Goal: Task Accomplishment & Management: Manage account settings

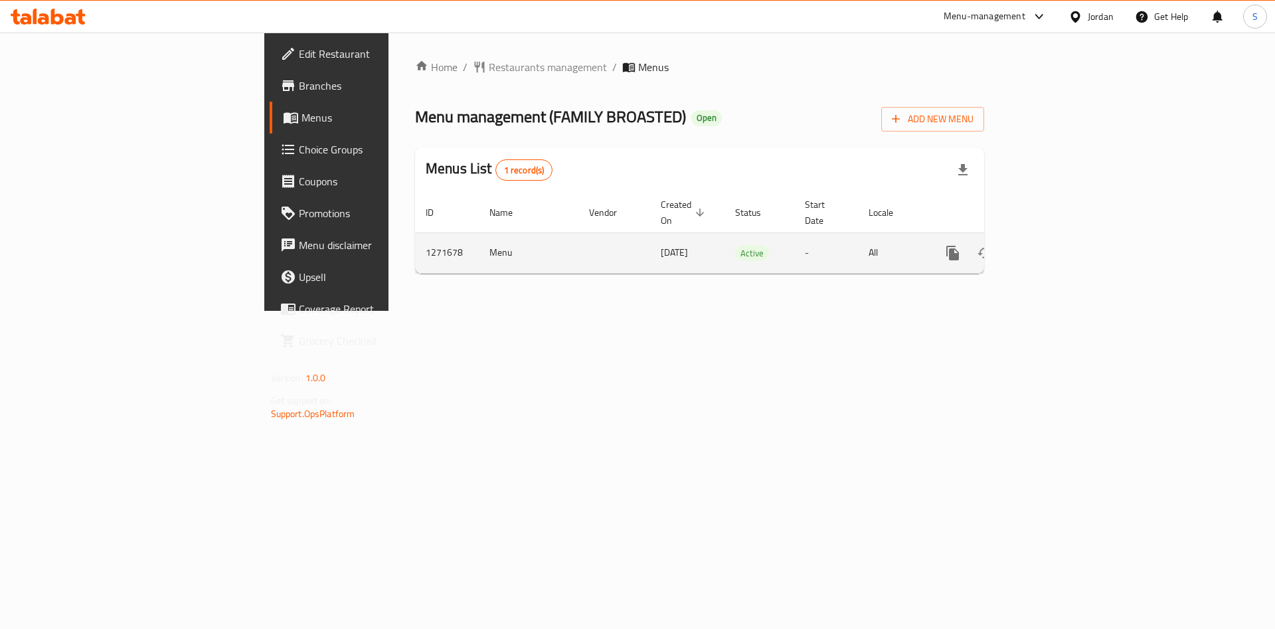
drag, startPoint x: 1204, startPoint y: 246, endPoint x: 1215, endPoint y: 244, distance: 10.9
click at [1064, 246] on div "enhanced table" at bounding box center [1000, 253] width 127 height 32
click at [1054, 247] on icon "enhanced table" at bounding box center [1048, 253] width 12 height 12
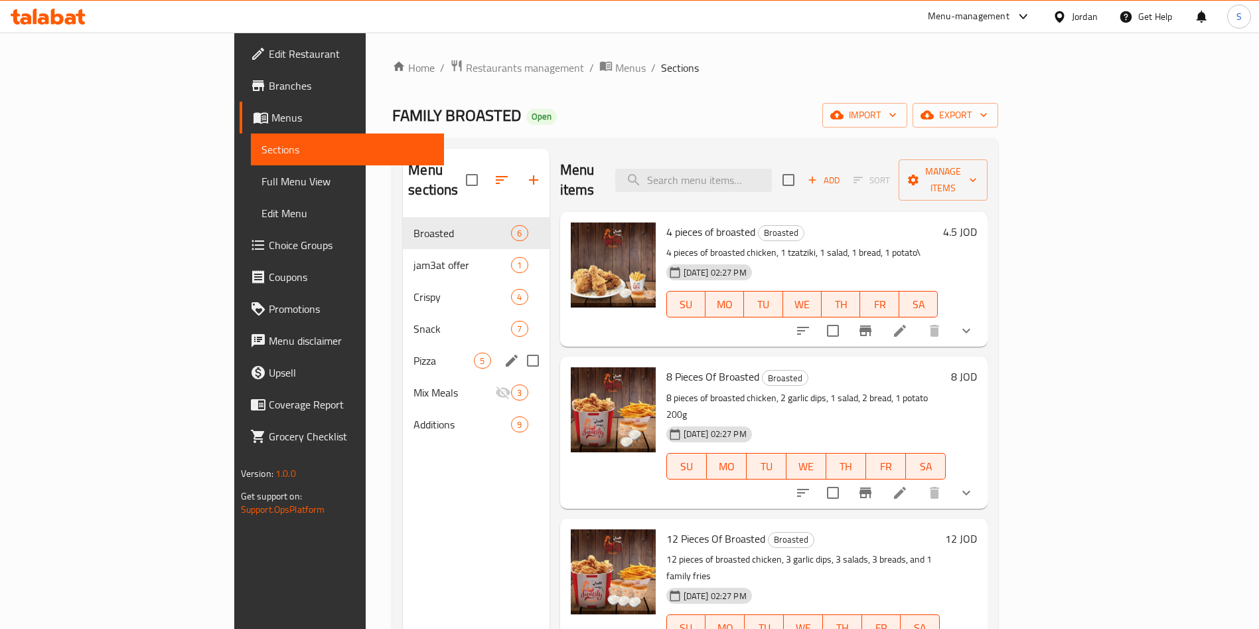
click at [506, 355] on icon "edit" at bounding box center [512, 361] width 12 height 12
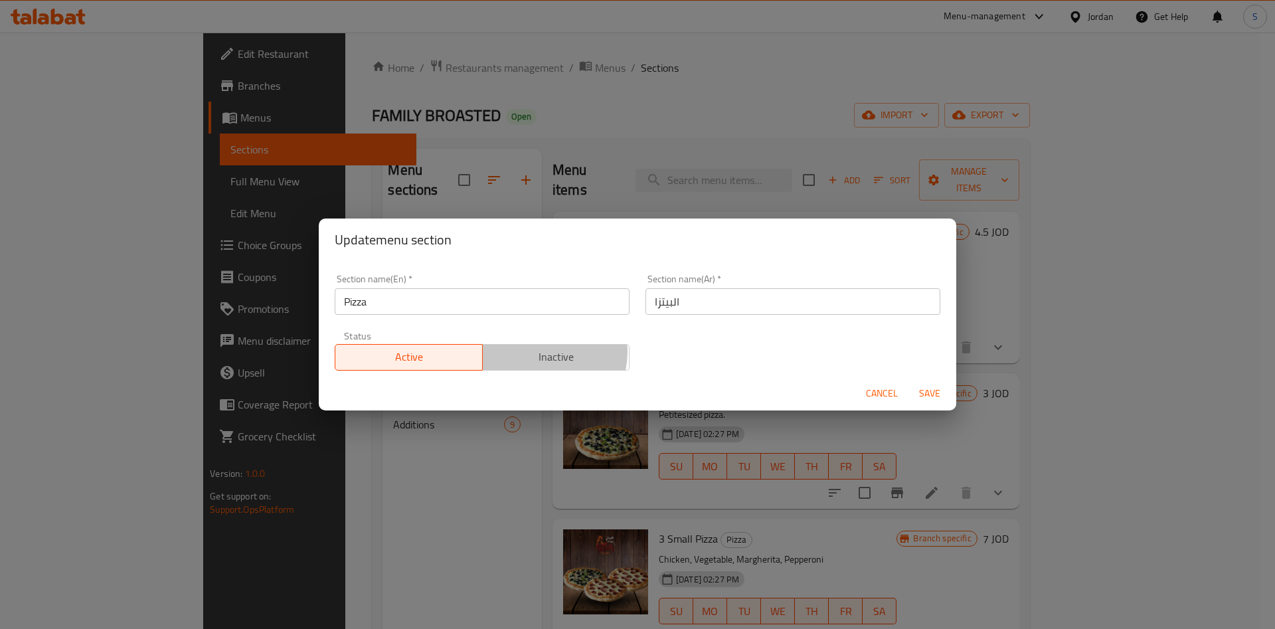
click at [534, 351] on span "Inactive" at bounding box center [556, 356] width 137 height 19
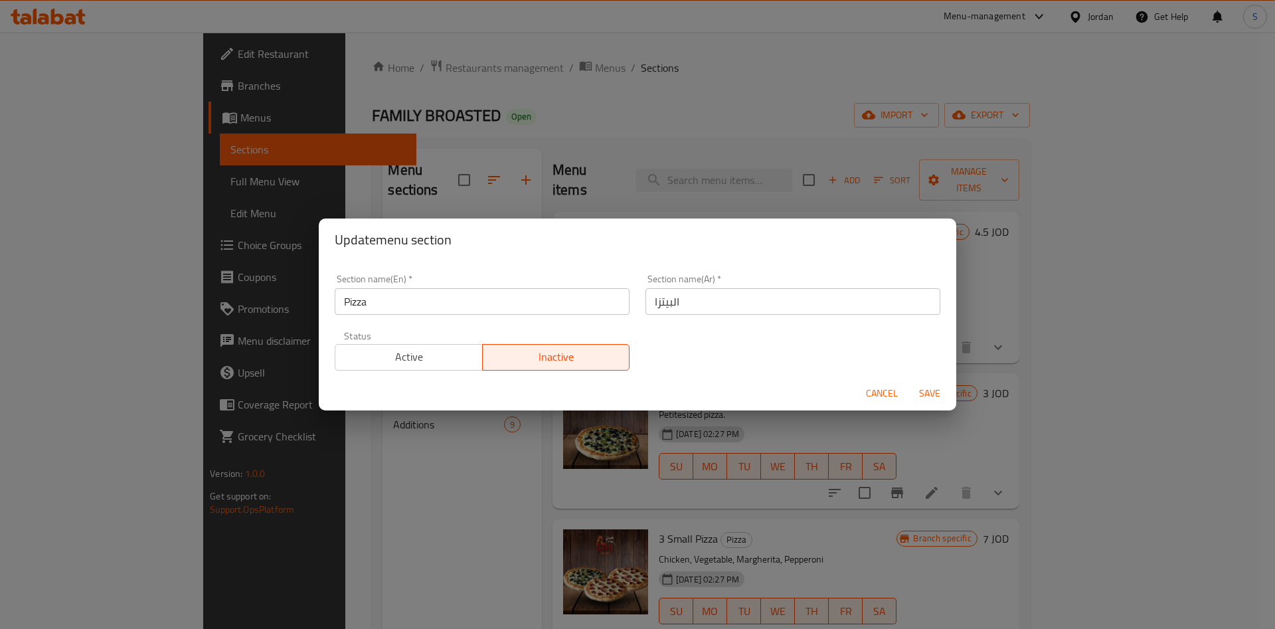
click at [925, 388] on span "Save" at bounding box center [930, 393] width 32 height 17
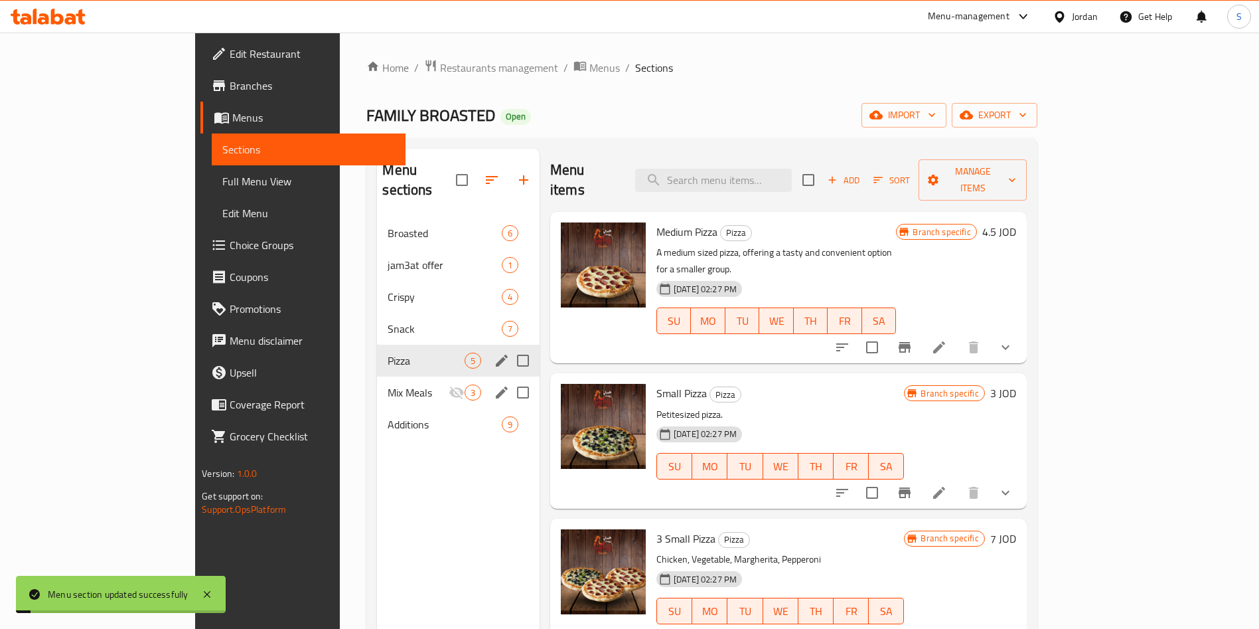
click at [377, 408] on div "Additions 9" at bounding box center [458, 424] width 163 height 32
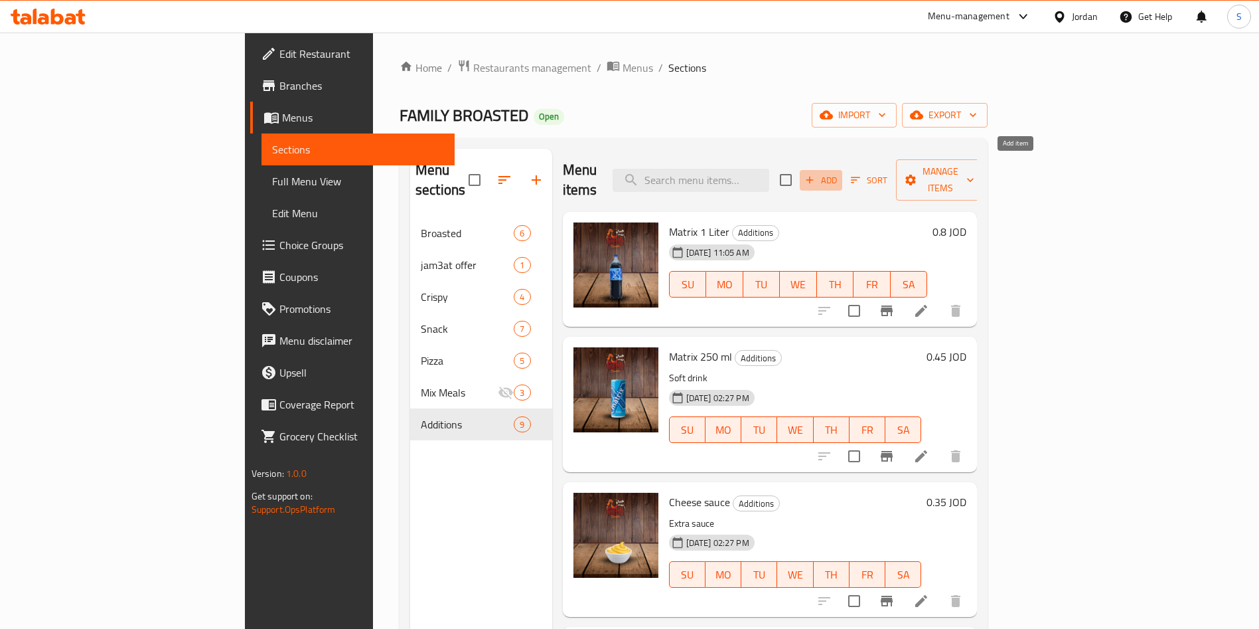
click at [839, 173] on span "Add" at bounding box center [821, 180] width 36 height 15
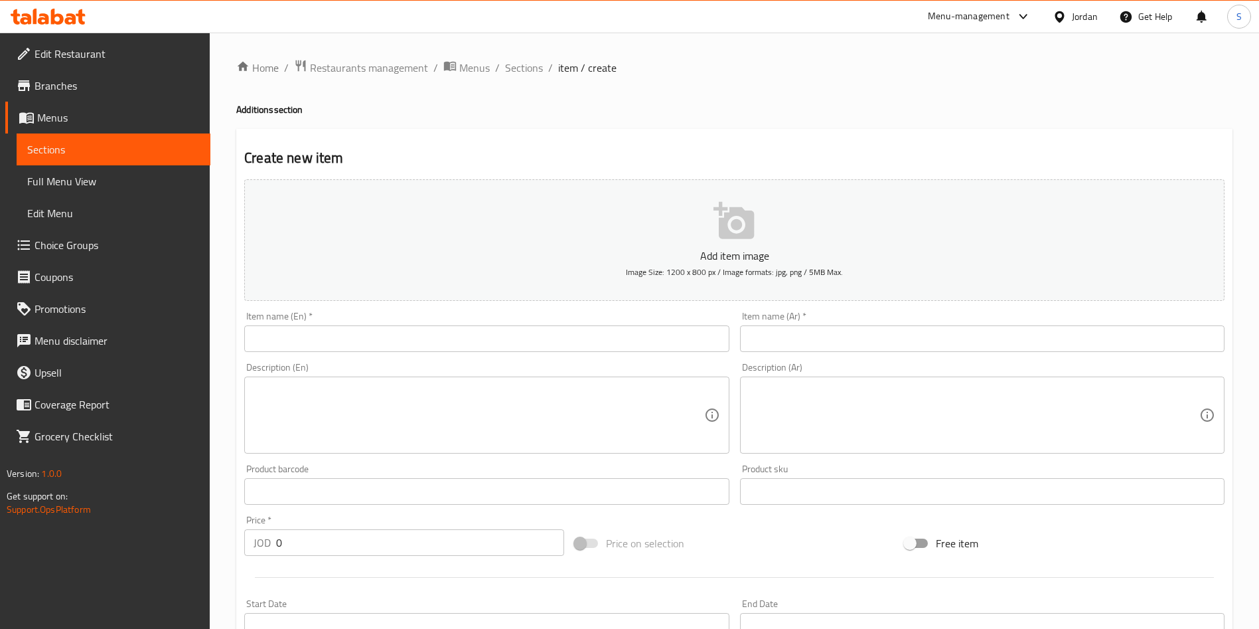
click at [595, 333] on input "text" at bounding box center [486, 338] width 485 height 27
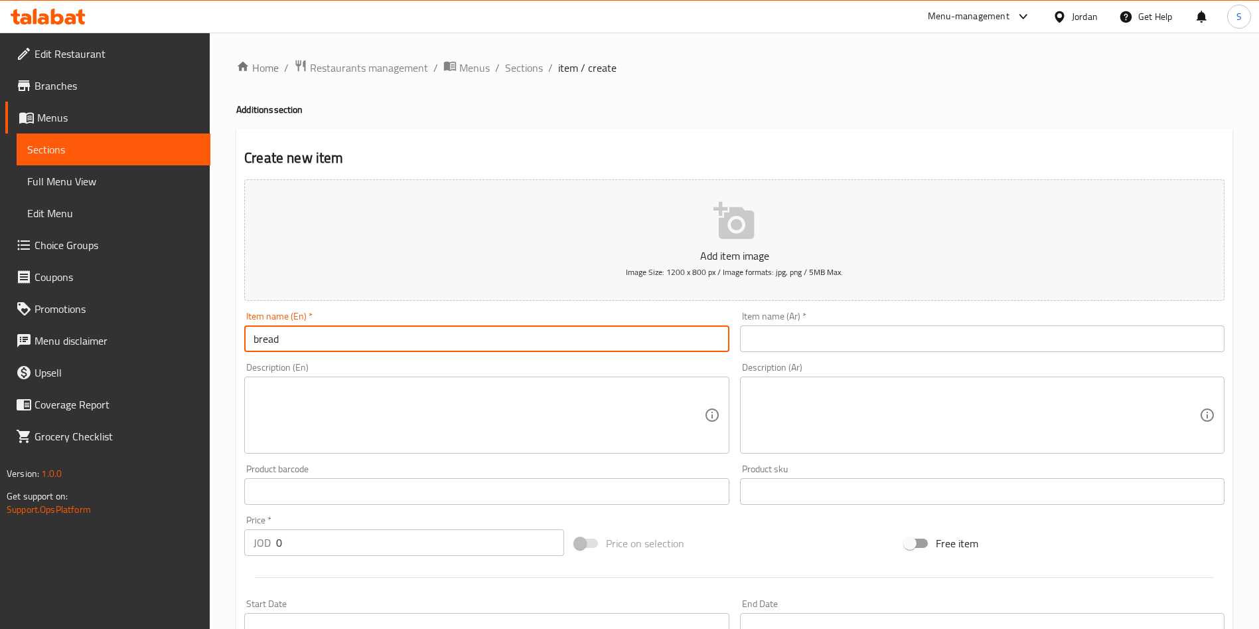
type input "bread"
click at [889, 335] on input "text" at bounding box center [982, 338] width 485 height 27
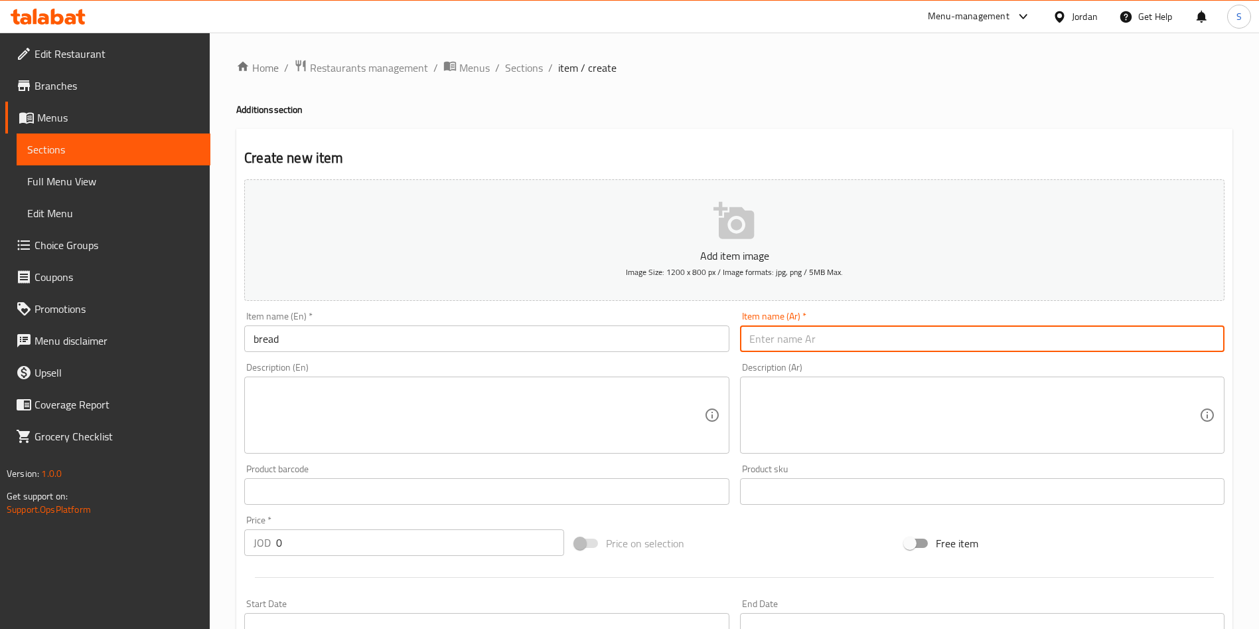
click at [862, 336] on input "text" at bounding box center [982, 338] width 485 height 27
type input "خبز"
click at [624, 416] on textarea at bounding box center [479, 415] width 450 height 63
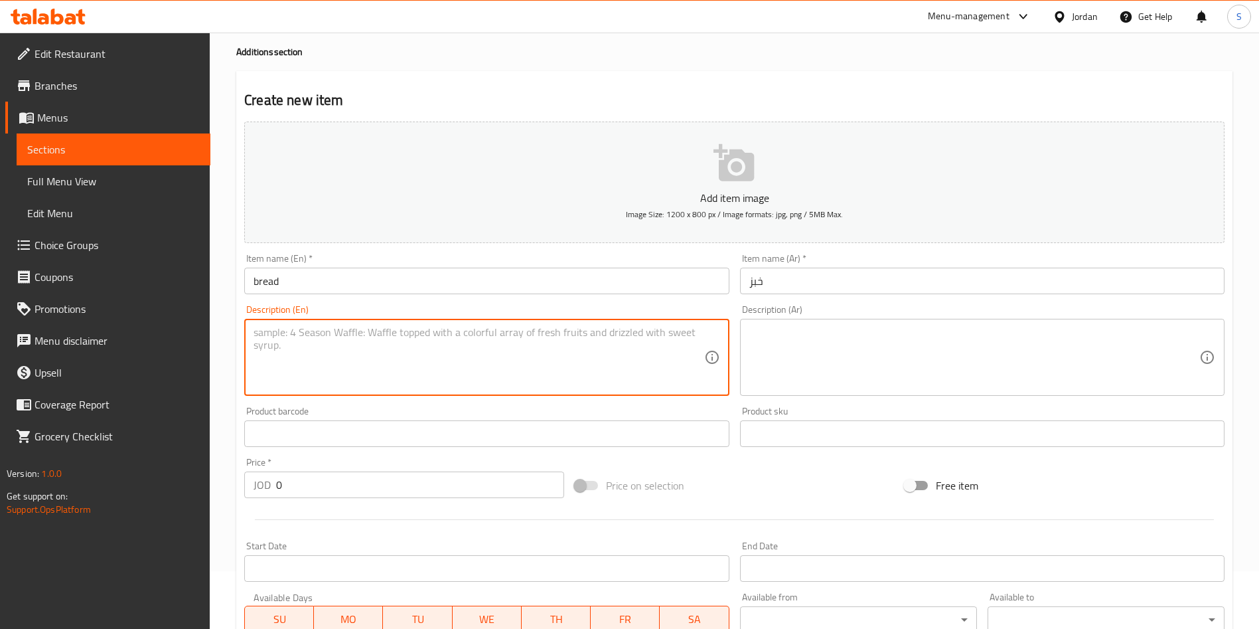
scroll to position [100, 0]
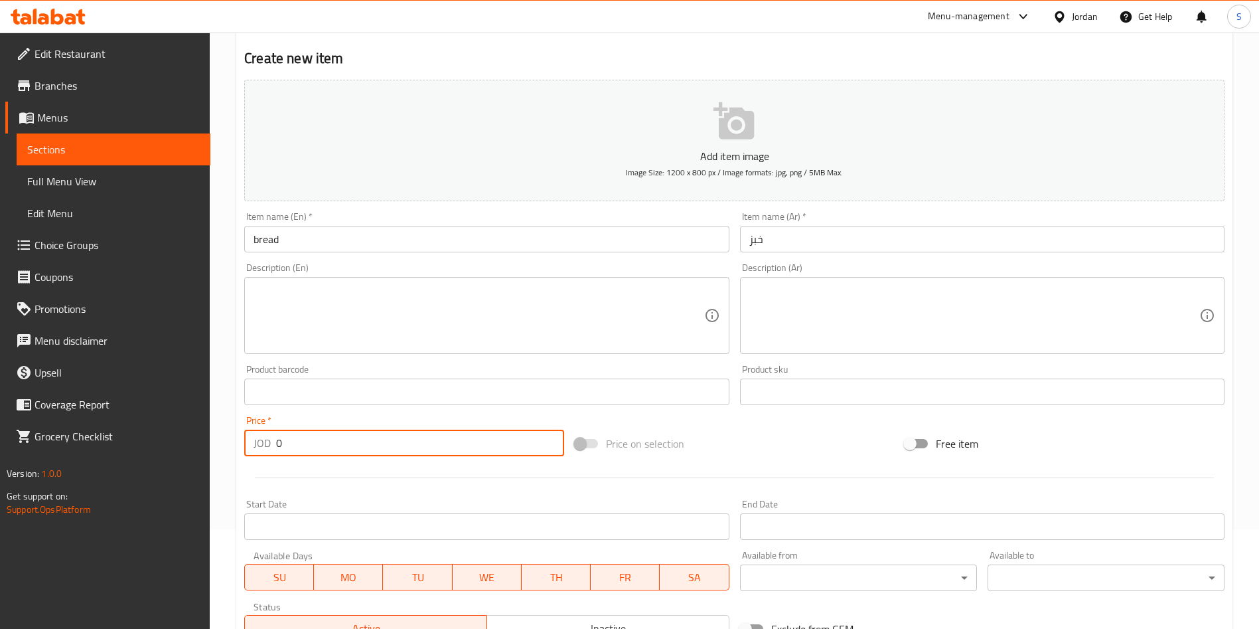
drag, startPoint x: 329, startPoint y: 451, endPoint x: 254, endPoint y: 451, distance: 75.0
click at [254, 451] on div "JOD 0 Price *" at bounding box center [404, 443] width 320 height 27
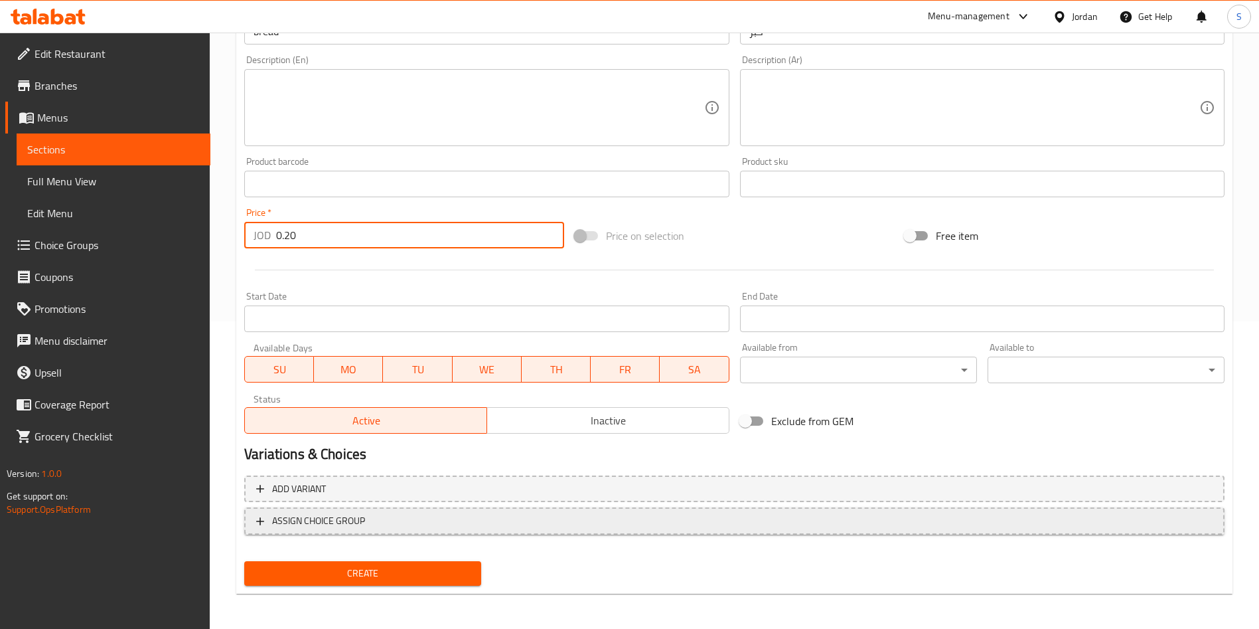
scroll to position [309, 0]
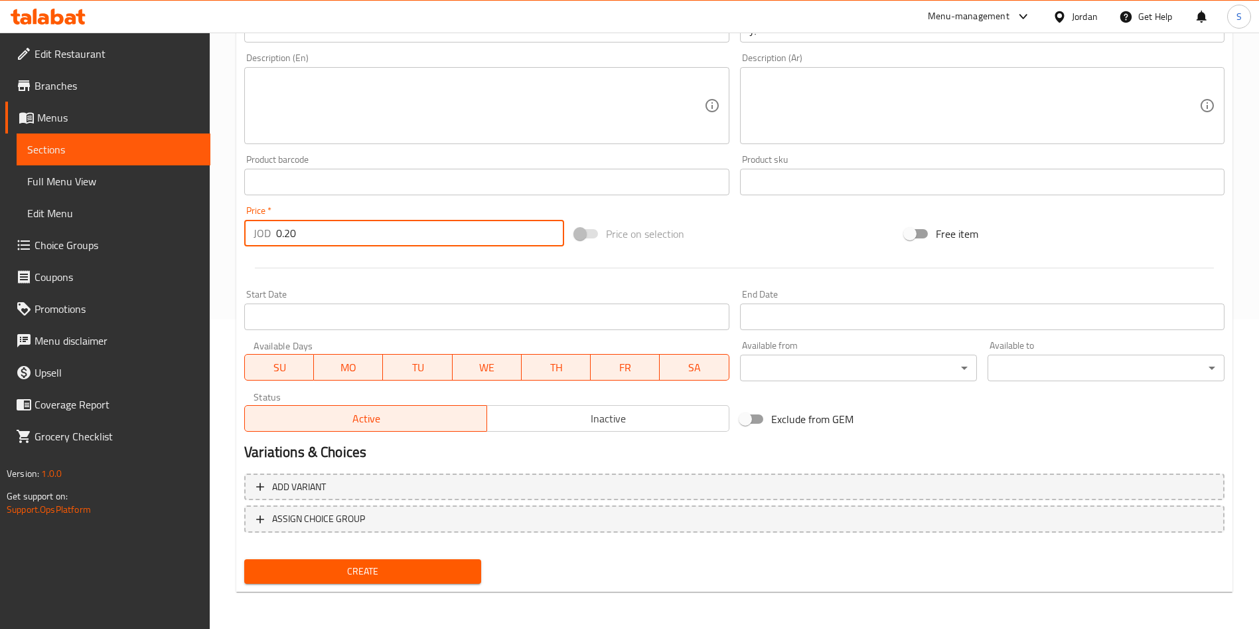
type input "0.20"
click at [407, 559] on button "Create" at bounding box center [362, 571] width 237 height 25
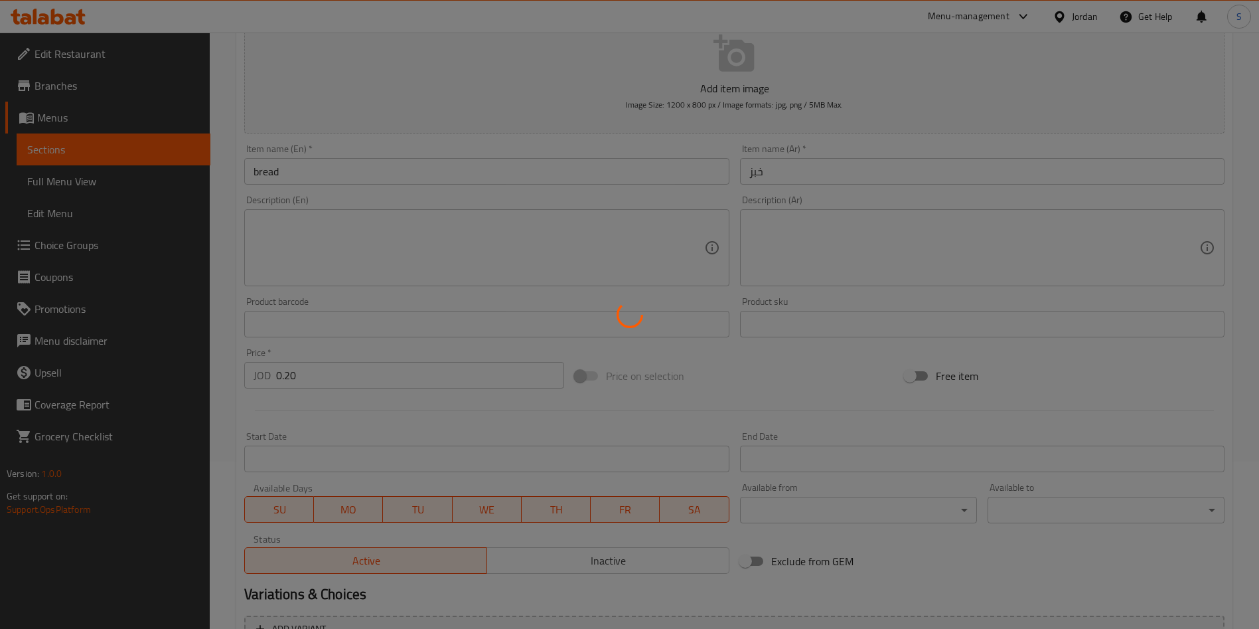
scroll to position [11, 0]
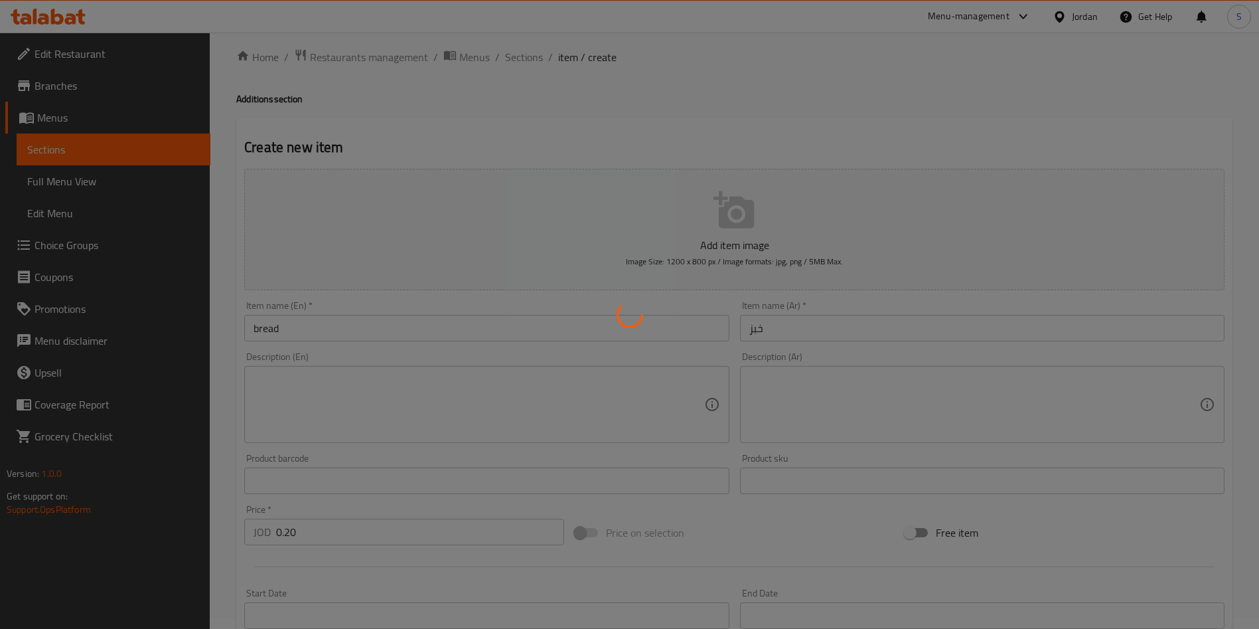
type input "0"
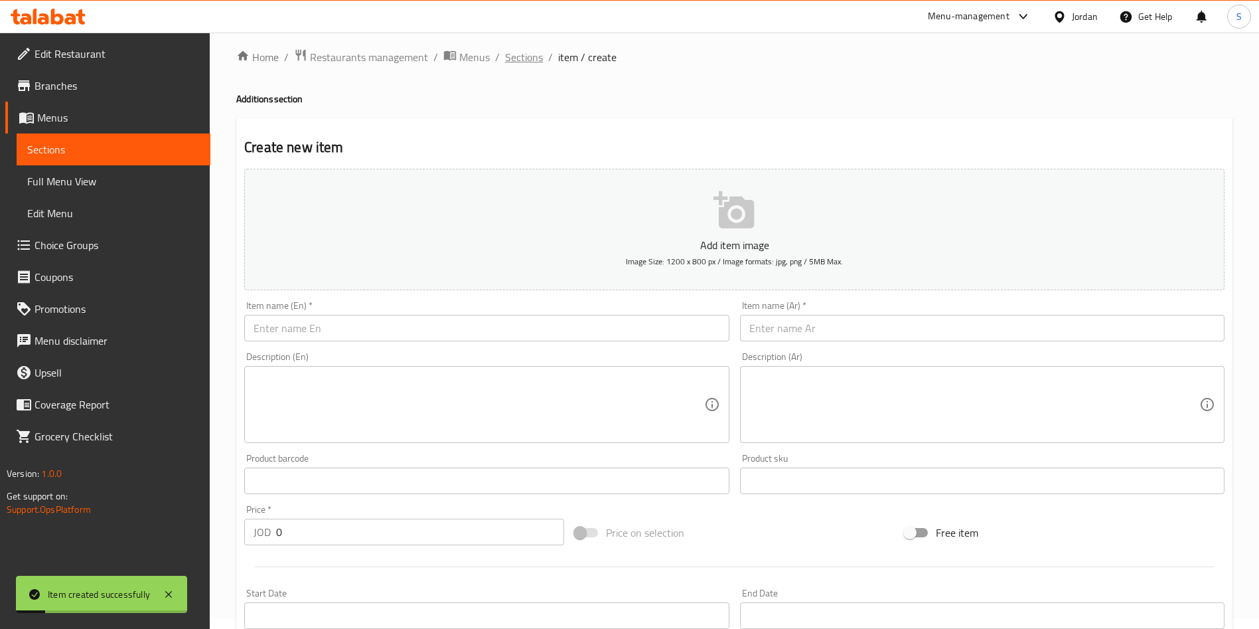
click at [514, 65] on span "Sections" at bounding box center [524, 57] width 38 height 16
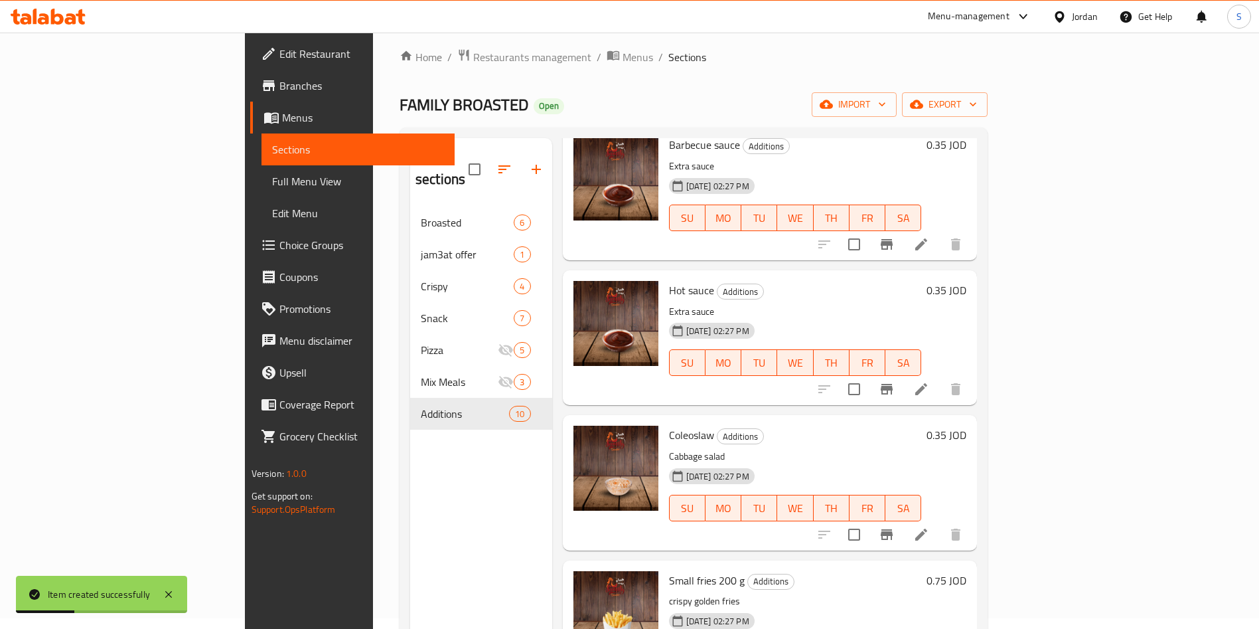
scroll to position [815, 0]
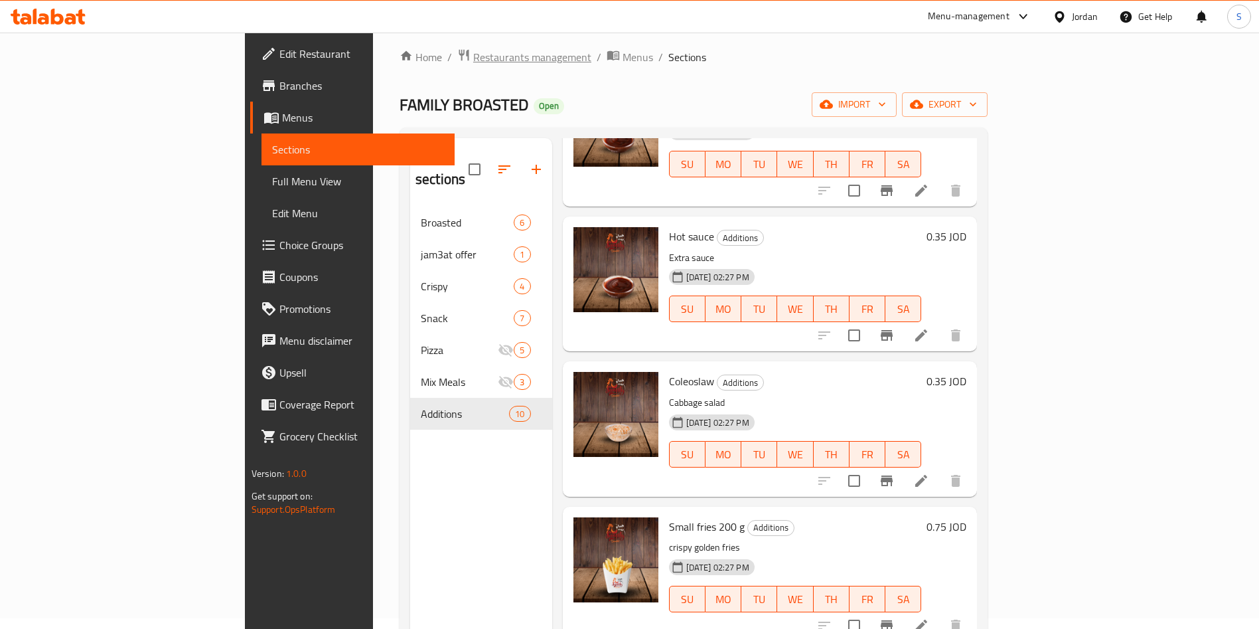
click at [473, 64] on span "Restaurants management" at bounding box center [532, 57] width 118 height 16
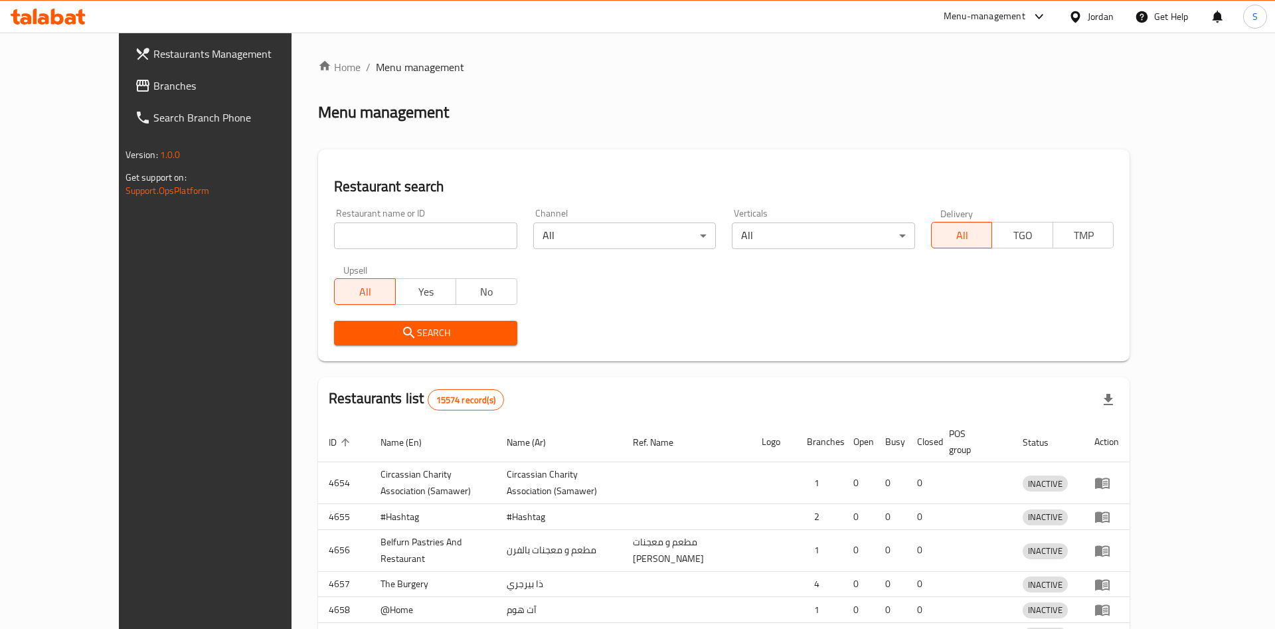
click at [361, 220] on div at bounding box center [637, 314] width 1275 height 629
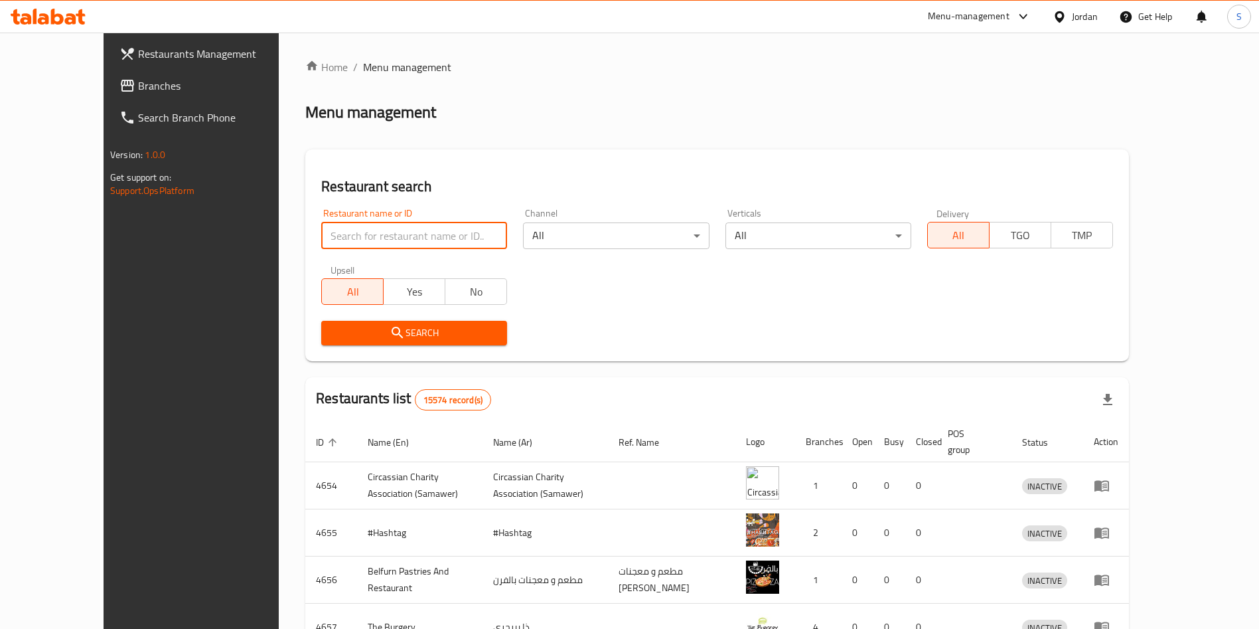
click at [360, 225] on input "search" at bounding box center [414, 235] width 186 height 27
paste input "ترند"
type input "ترند"
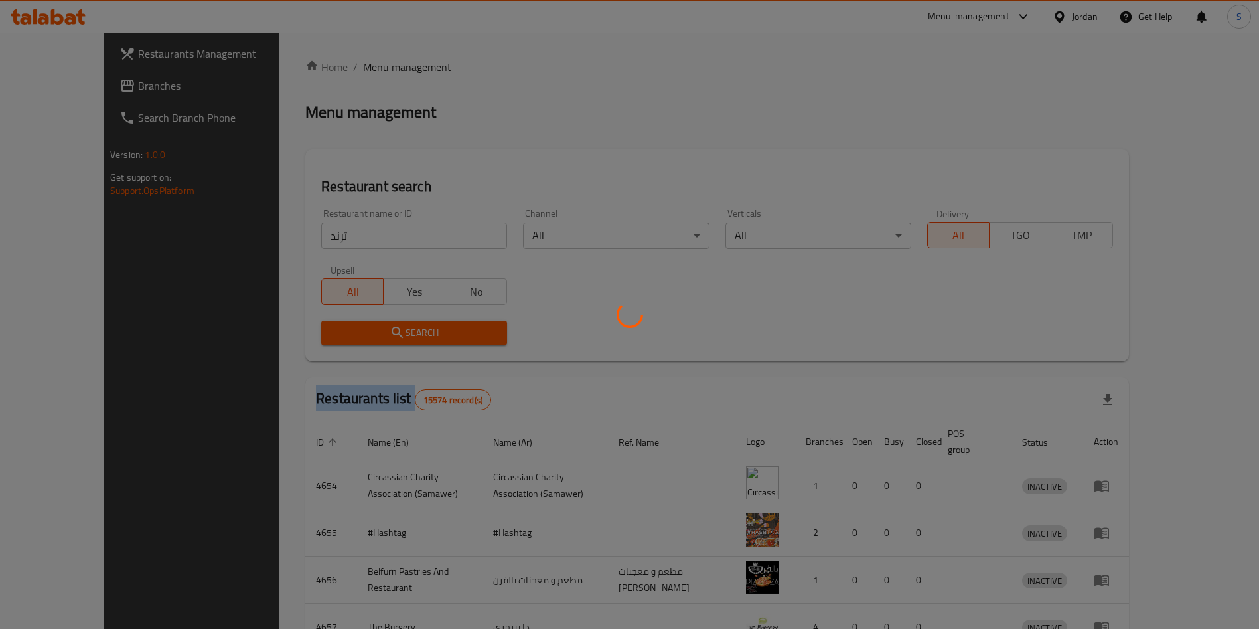
click at [348, 324] on div at bounding box center [629, 314] width 1259 height 629
click at [347, 323] on div at bounding box center [629, 314] width 1259 height 629
click at [345, 322] on div at bounding box center [629, 314] width 1259 height 629
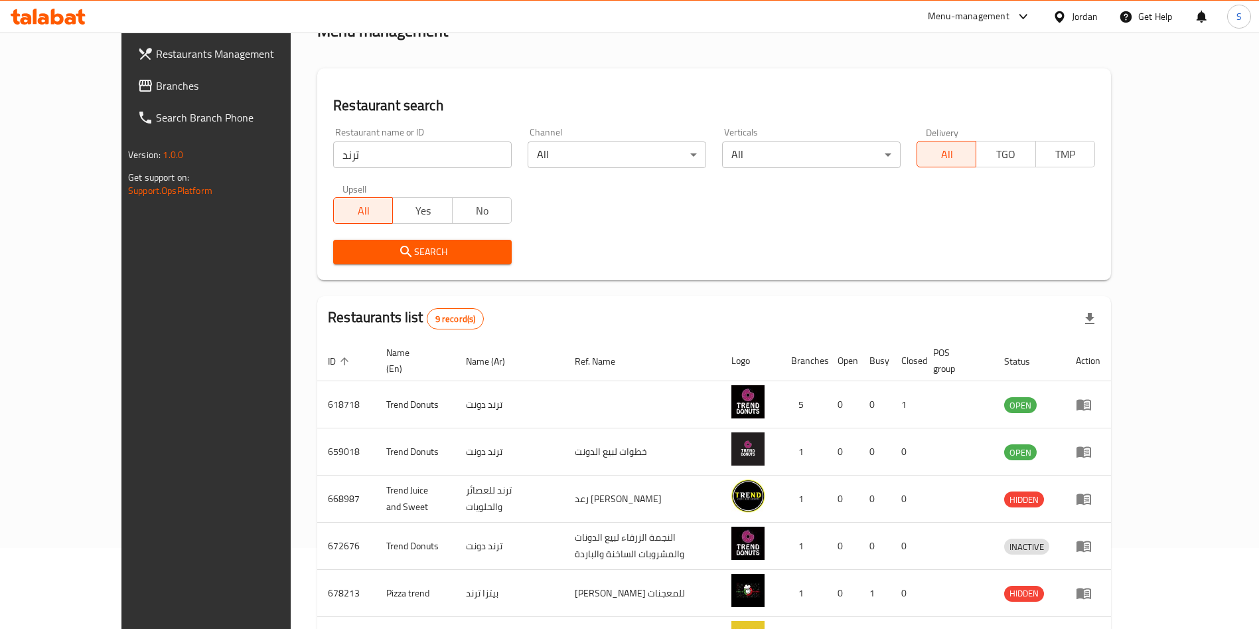
scroll to position [315, 0]
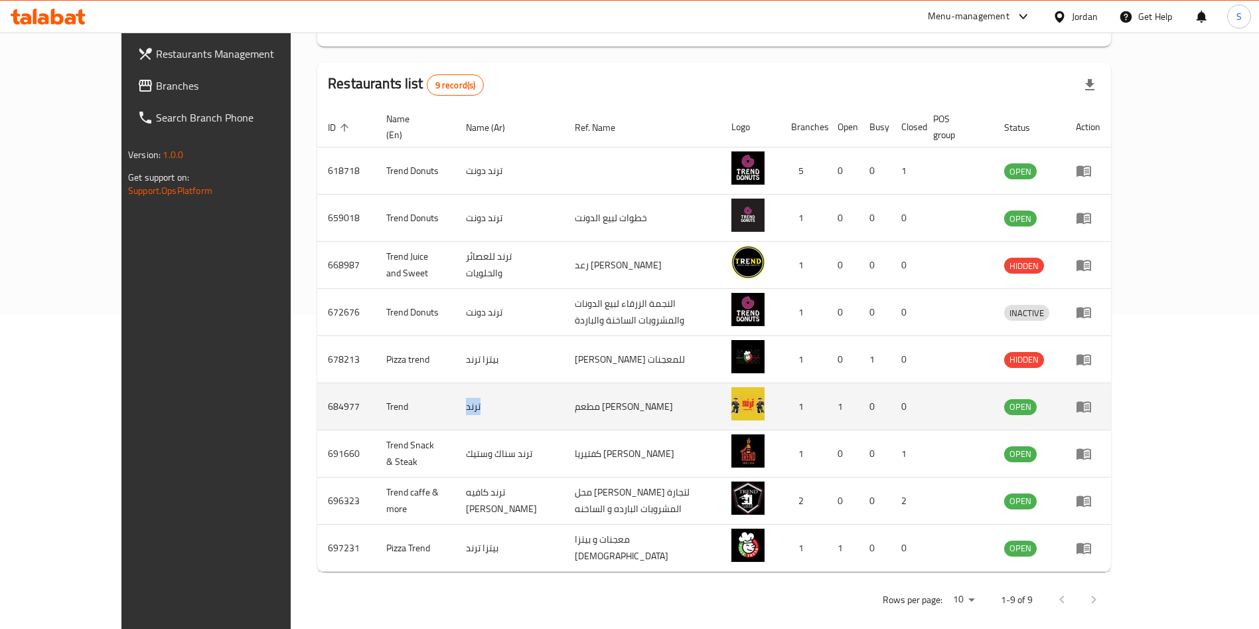
drag, startPoint x: 370, startPoint y: 404, endPoint x: 482, endPoint y: 402, distance: 112.2
click at [482, 402] on tr "684977 Trend ترند مطعم [PERSON_NAME] 1 1 0 0 OPEN" at bounding box center [714, 406] width 794 height 47
click at [1092, 398] on icon "enhanced table" at bounding box center [1084, 406] width 16 height 16
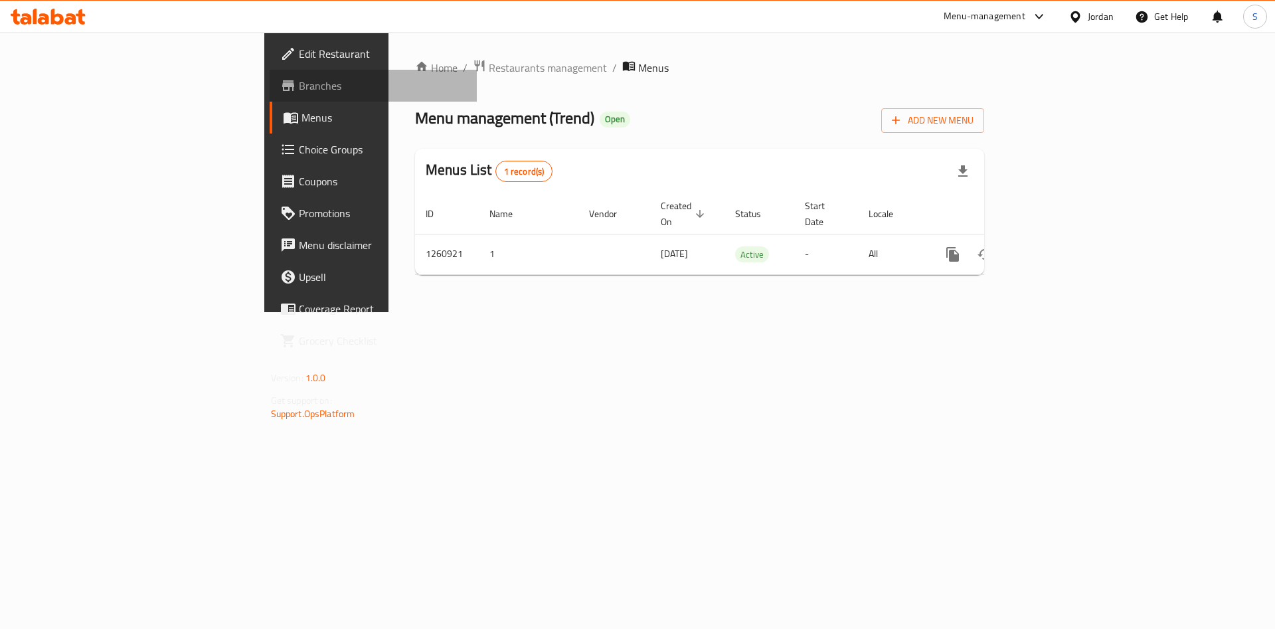
click at [270, 76] on link "Branches" at bounding box center [374, 86] width 208 height 32
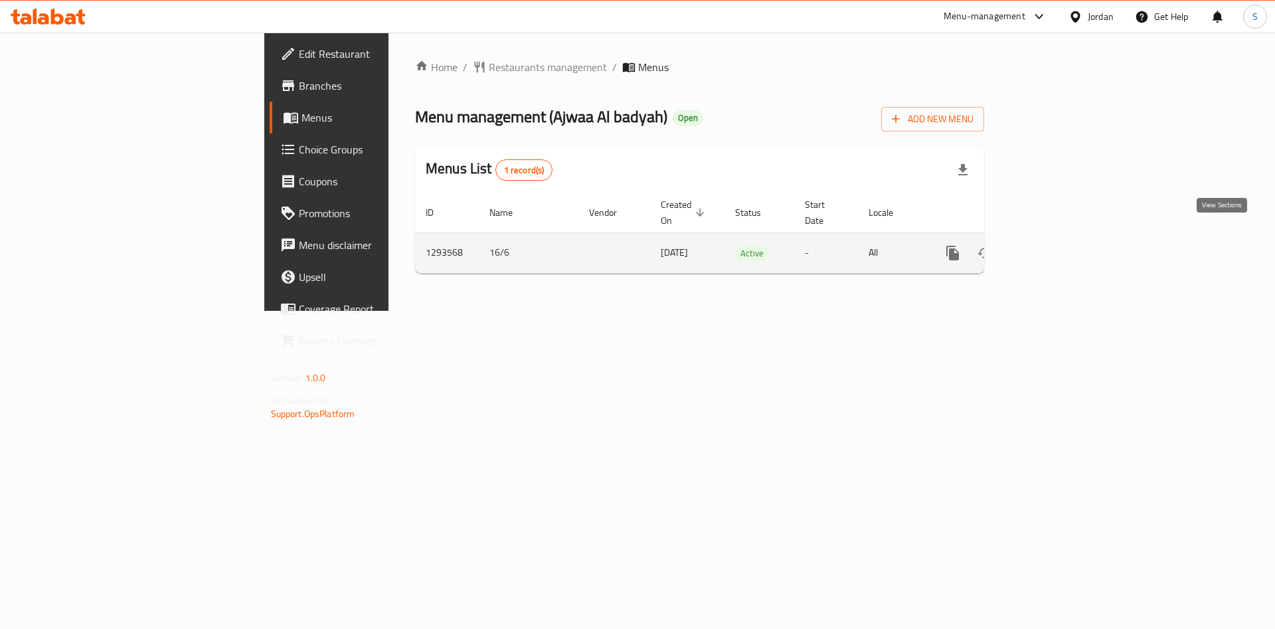
click at [1064, 237] on link "enhanced table" at bounding box center [1048, 253] width 32 height 32
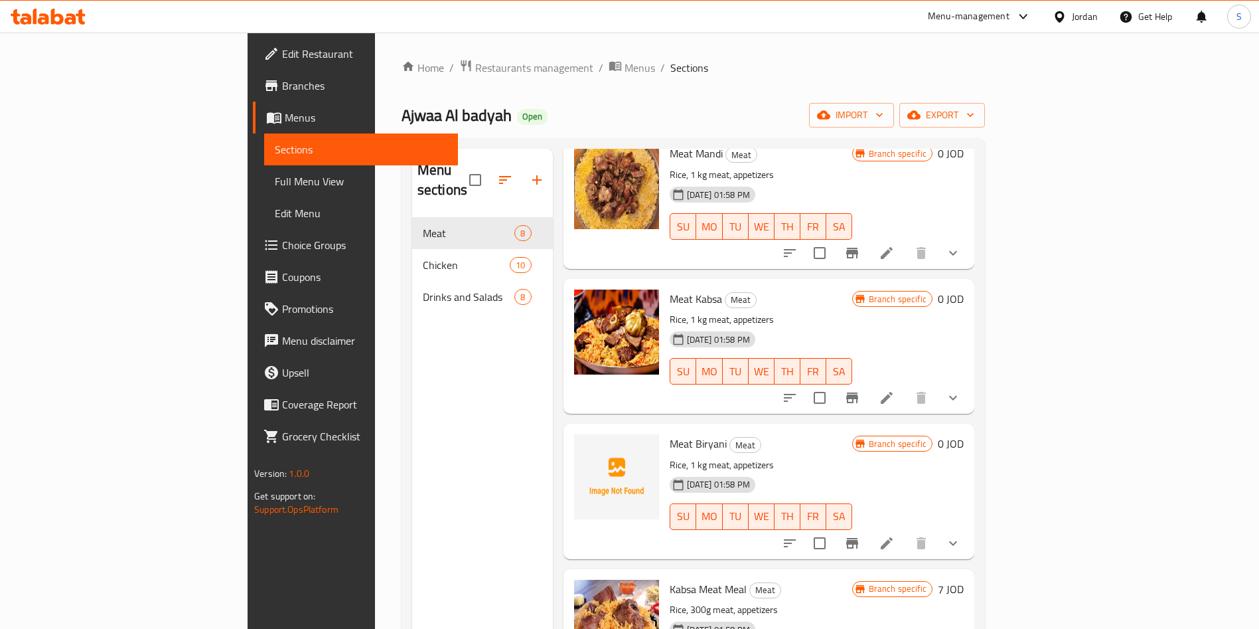
scroll to position [299, 0]
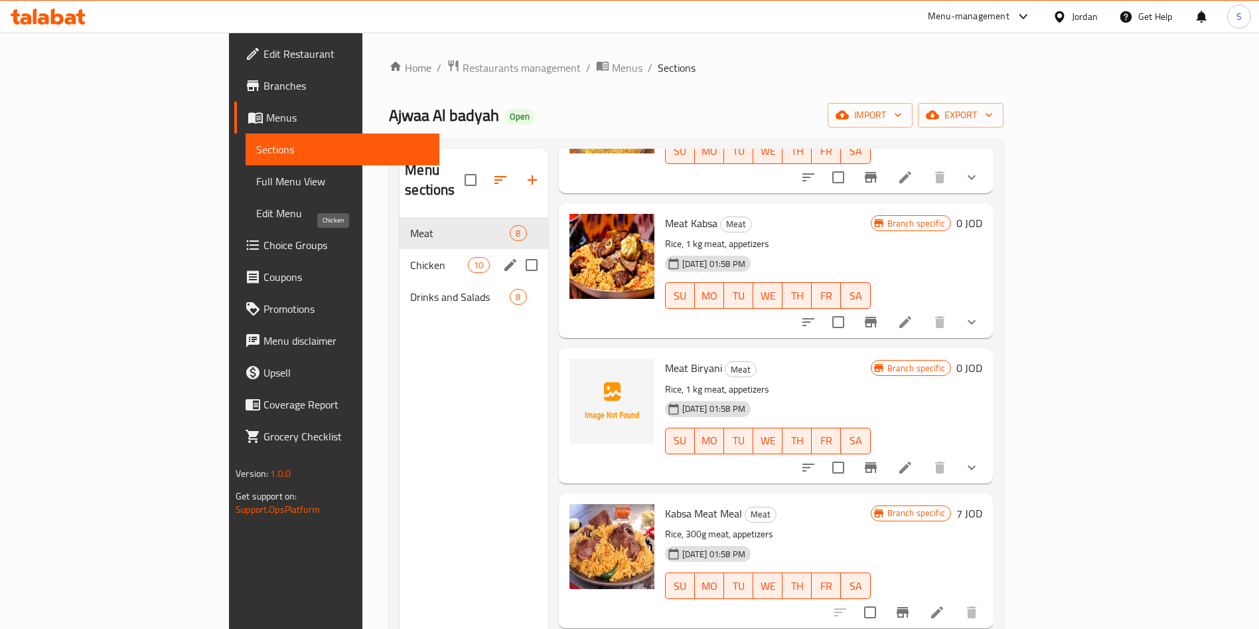
click at [410, 257] on span "Chicken" at bounding box center [439, 265] width 58 height 16
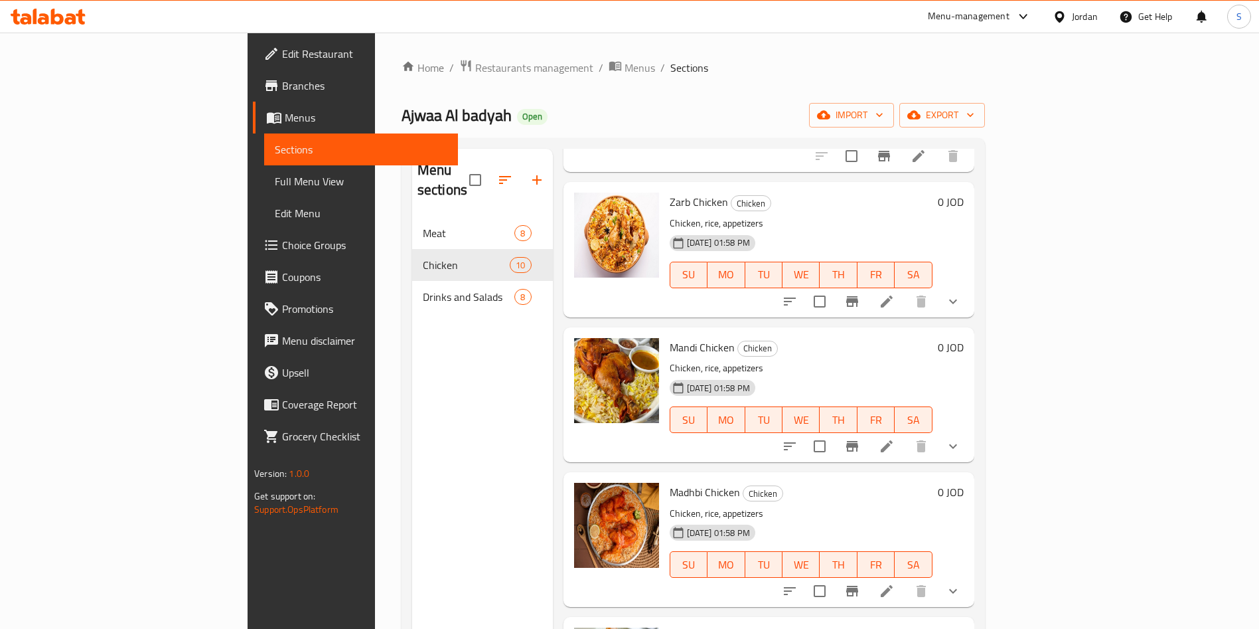
click at [282, 83] on span "Branches" at bounding box center [364, 86] width 165 height 16
